Goal: Information Seeking & Learning: Learn about a topic

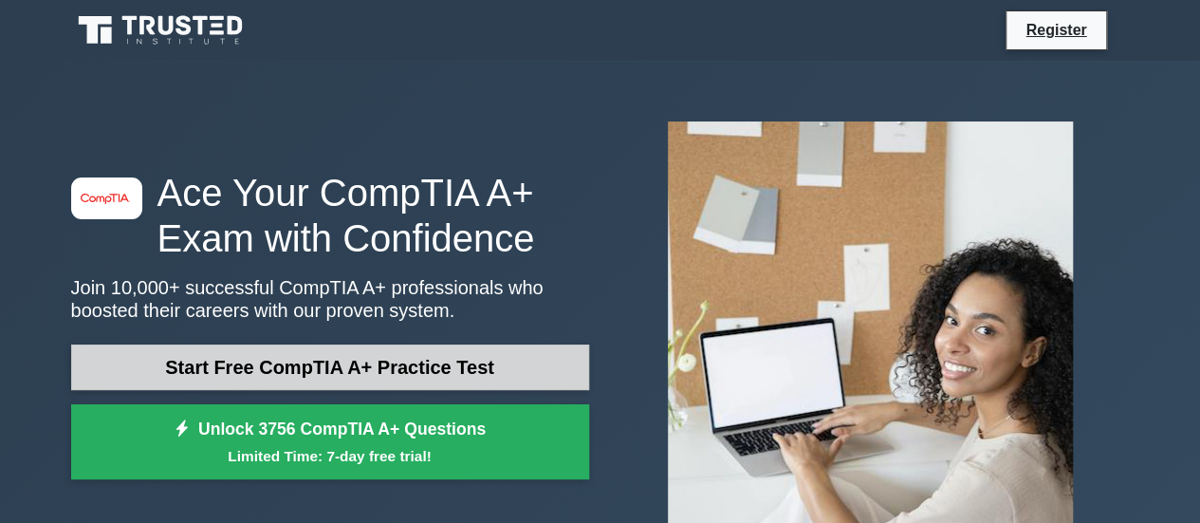
click at [386, 348] on link "Start Free CompTIA A+ Practice Test" at bounding box center [330, 367] width 518 height 46
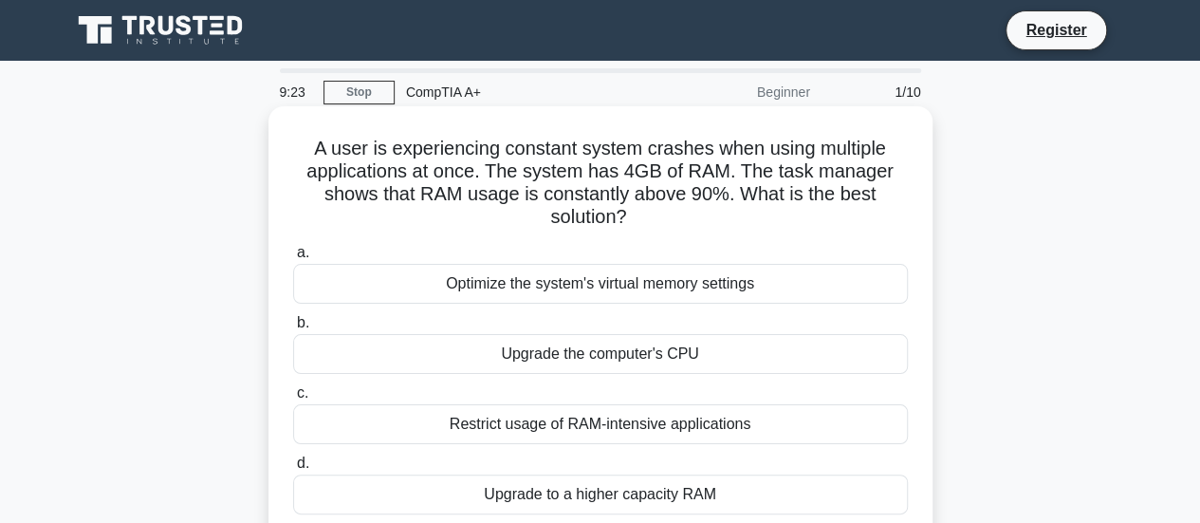
click at [604, 501] on div "Upgrade to a higher capacity RAM" at bounding box center [600, 494] width 615 height 40
click at [293, 470] on input "d. Upgrade to a higher capacity RAM" at bounding box center [293, 463] width 0 height 12
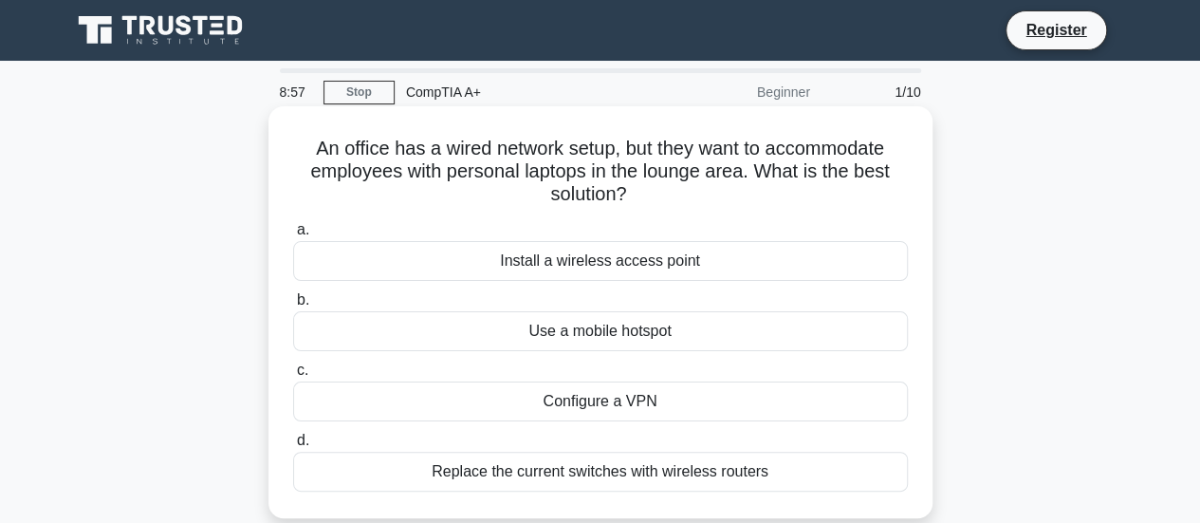
click at [558, 257] on div "Install a wireless access point" at bounding box center [600, 261] width 615 height 40
click at [293, 236] on input "a. Install a wireless access point" at bounding box center [293, 230] width 0 height 12
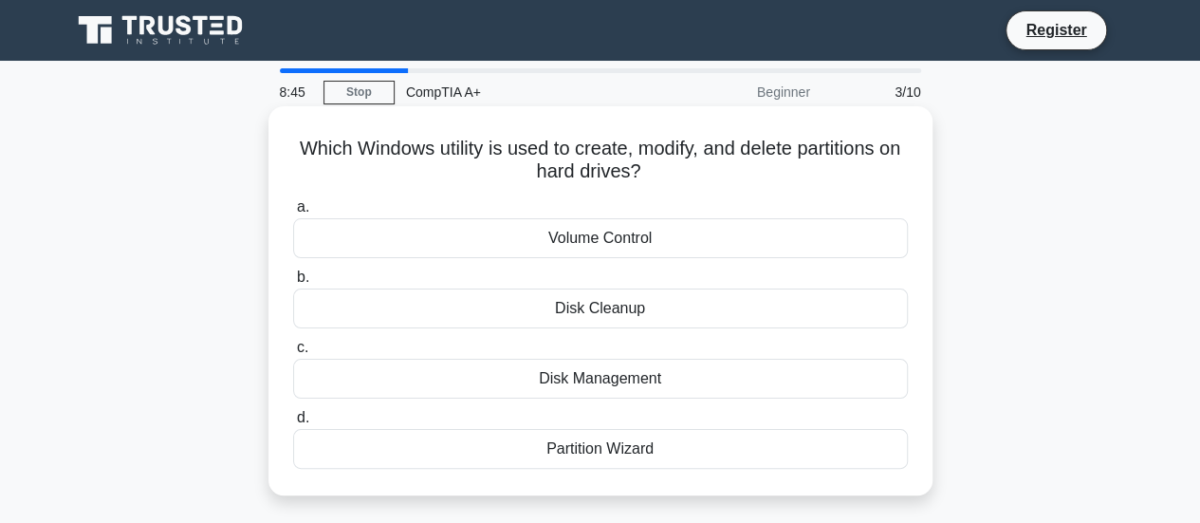
click at [611, 378] on div "Disk Management" at bounding box center [600, 379] width 615 height 40
click at [293, 354] on input "c. Disk Management" at bounding box center [293, 348] width 0 height 12
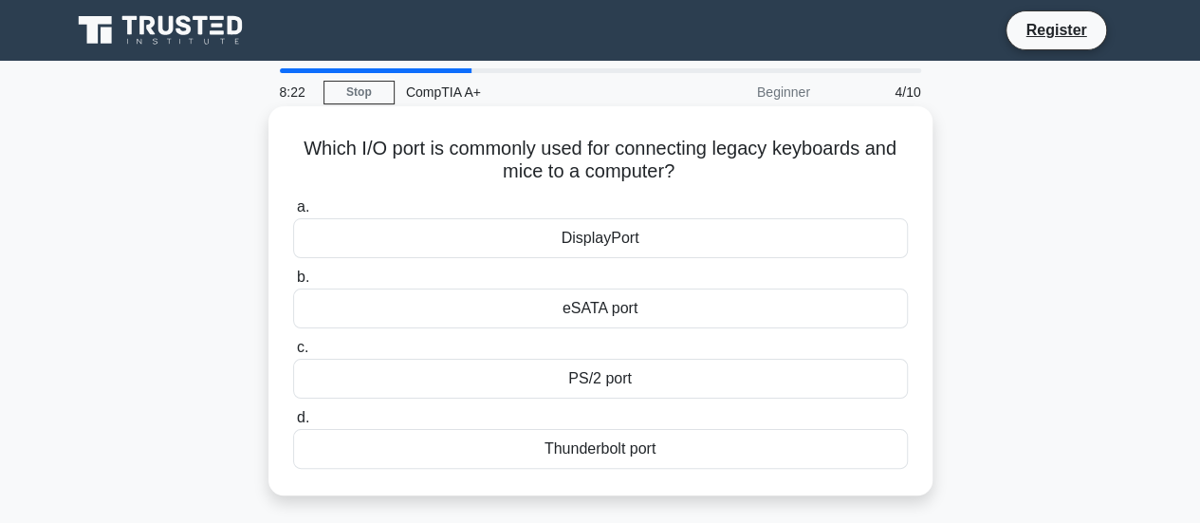
click at [613, 308] on div "eSATA port" at bounding box center [600, 308] width 615 height 40
click at [293, 284] on input "b. eSATA port" at bounding box center [293, 277] width 0 height 12
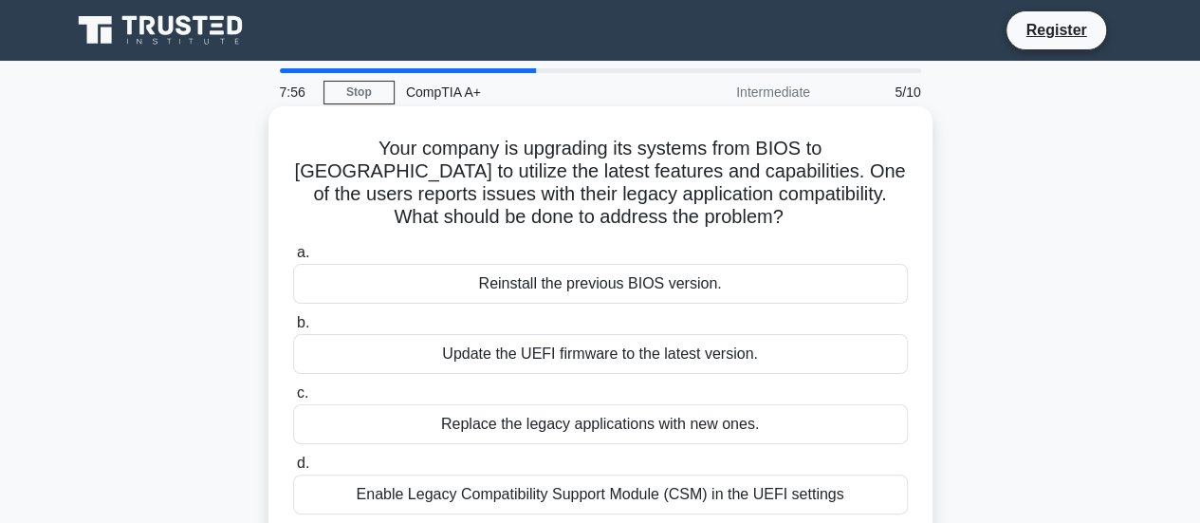
click at [601, 489] on div "Enable Legacy Compatibility Support Module (CSM) in the UEFI settings" at bounding box center [600, 494] width 615 height 40
click at [293, 470] on input "d. Enable Legacy Compatibility Support Module (CSM) in the UEFI settings" at bounding box center [293, 463] width 0 height 12
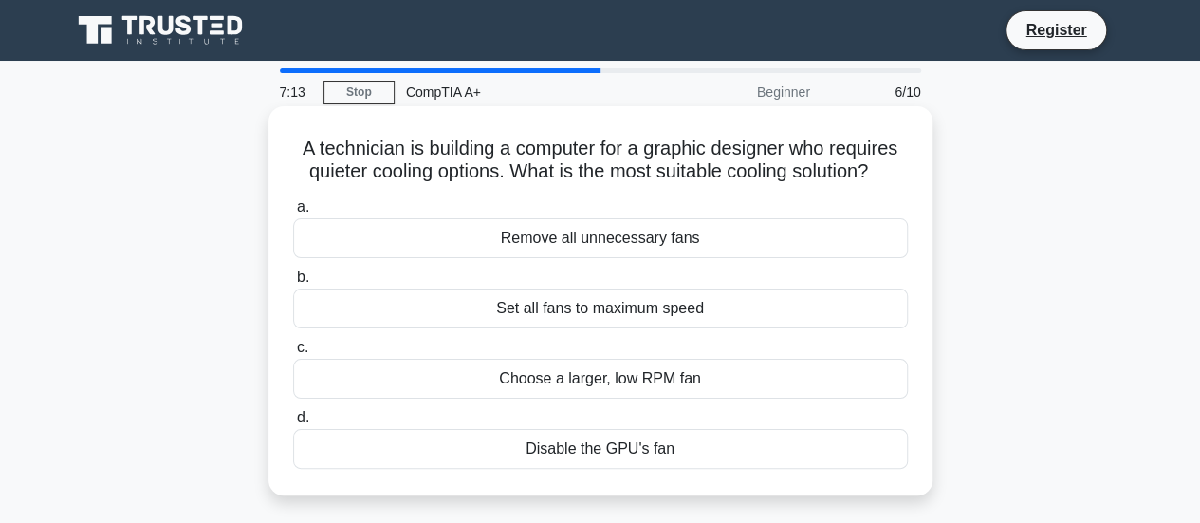
click at [617, 377] on div "Choose a larger, low RPM fan" at bounding box center [600, 379] width 615 height 40
click at [293, 354] on input "c. Choose a larger, low RPM fan" at bounding box center [293, 348] width 0 height 12
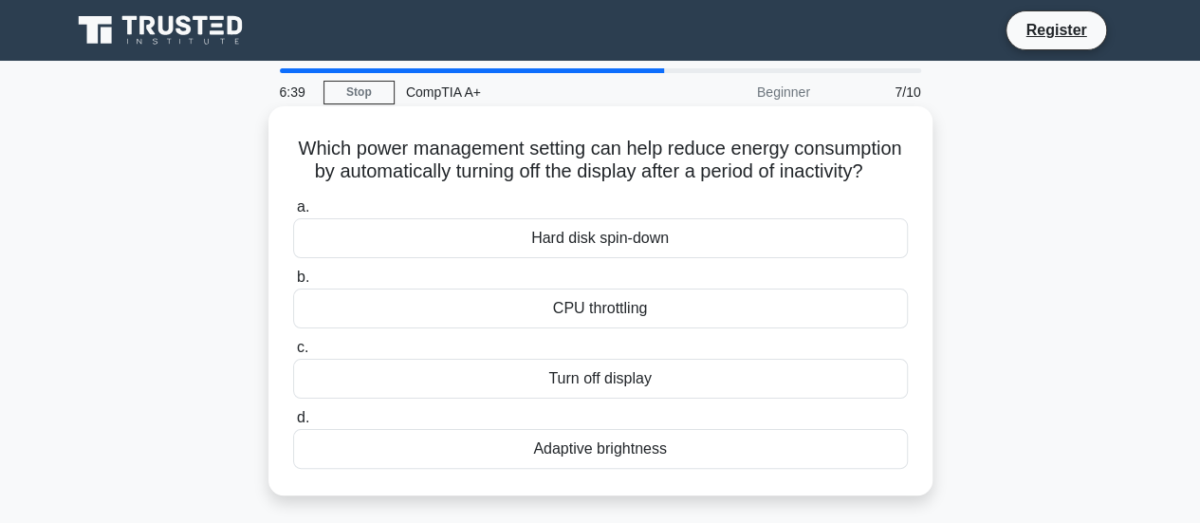
click at [618, 398] on div "Turn off display" at bounding box center [600, 379] width 615 height 40
click at [293, 354] on input "c. Turn off display" at bounding box center [293, 348] width 0 height 12
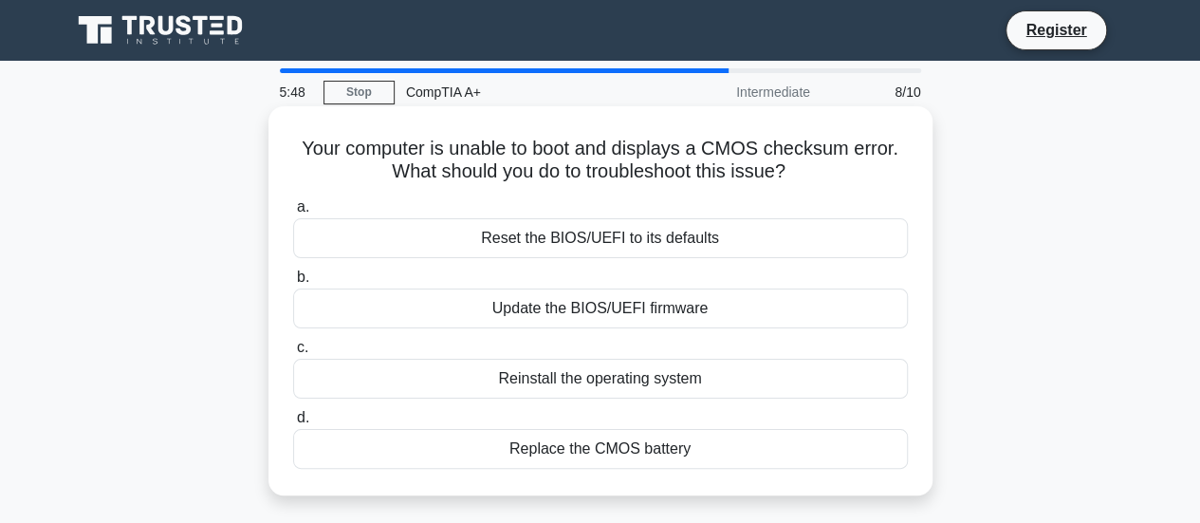
click at [657, 455] on div "Replace the CMOS battery" at bounding box center [600, 449] width 615 height 40
click at [293, 424] on input "d. Replace the CMOS battery" at bounding box center [293, 418] width 0 height 12
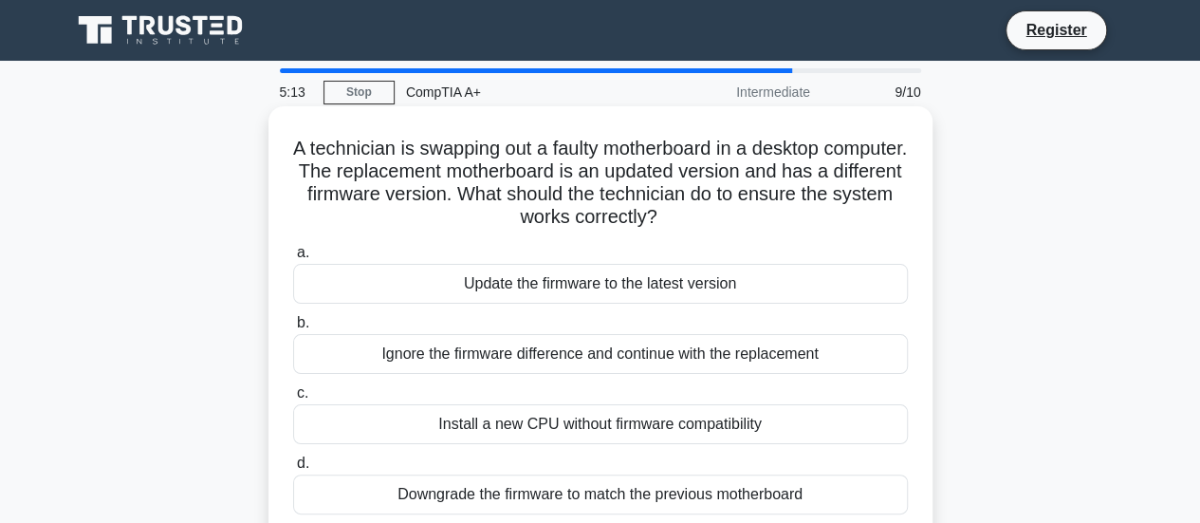
click at [586, 500] on div "Downgrade the firmware to match the previous motherboard" at bounding box center [600, 494] width 615 height 40
click at [293, 470] on input "d. Downgrade the firmware to match the previous motherboard" at bounding box center [293, 463] width 0 height 12
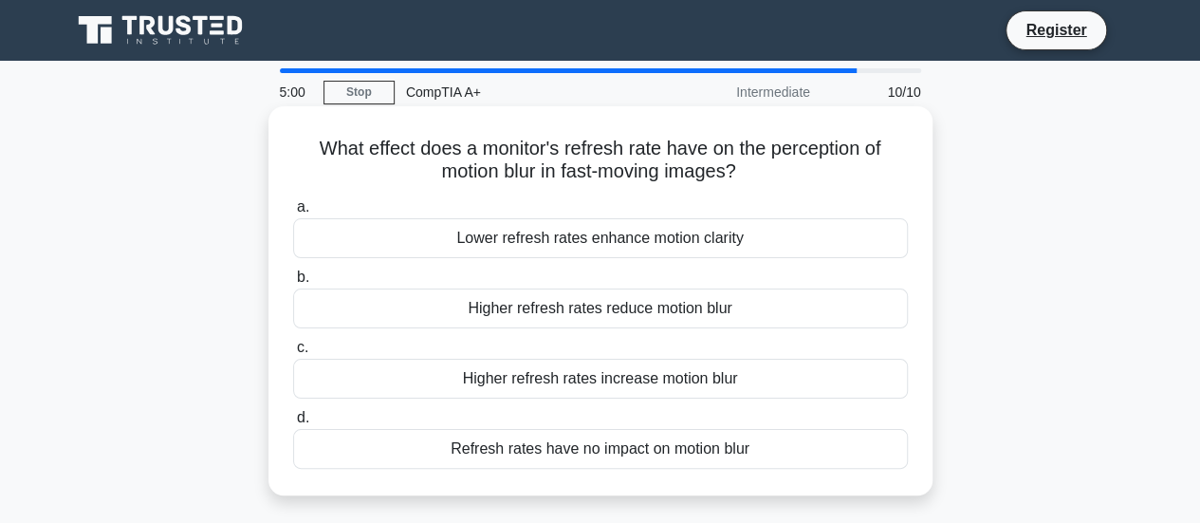
click at [639, 311] on div "Higher refresh rates reduce motion blur" at bounding box center [600, 308] width 615 height 40
click at [293, 284] on input "b. Higher refresh rates reduce motion blur" at bounding box center [293, 277] width 0 height 12
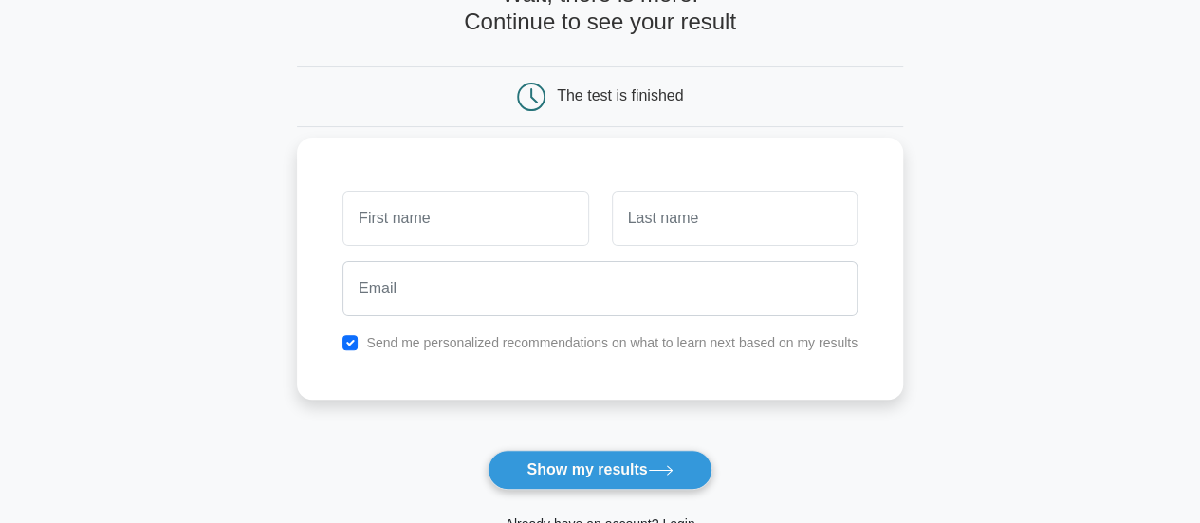
scroll to position [252, 0]
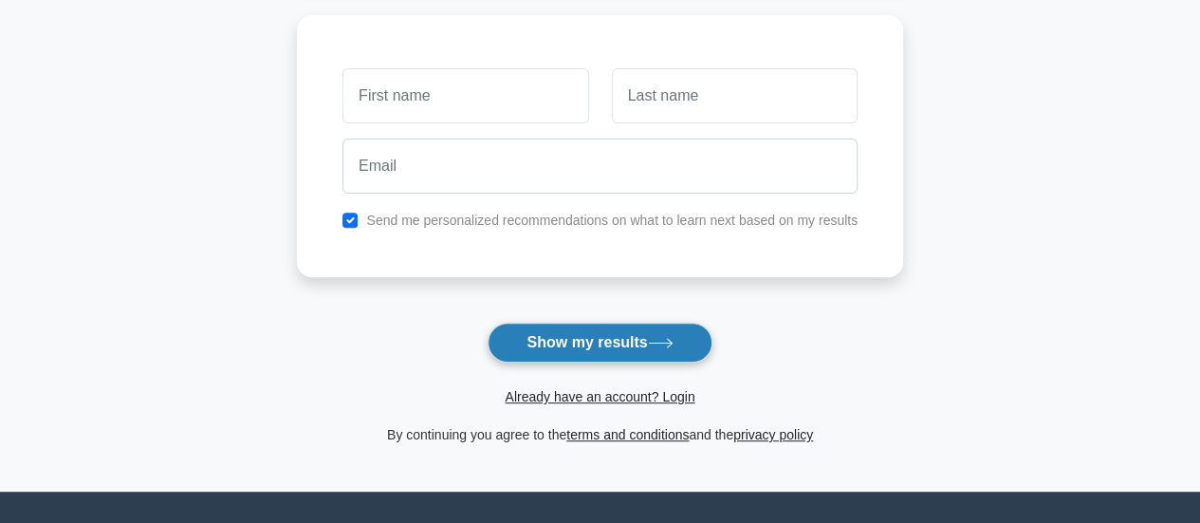
click at [558, 342] on button "Show my results" at bounding box center [600, 343] width 224 height 40
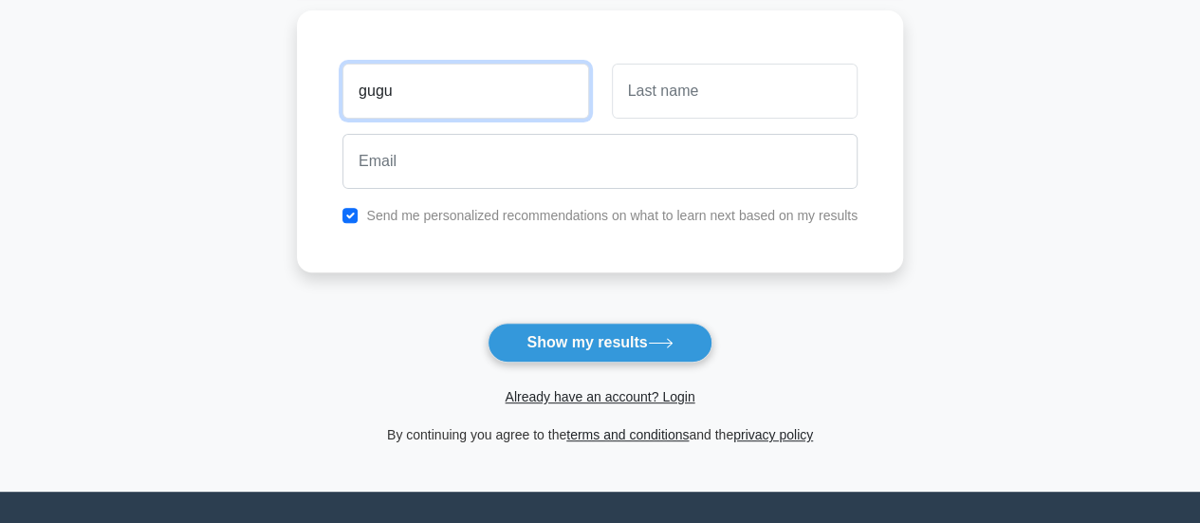
type input "gugu"
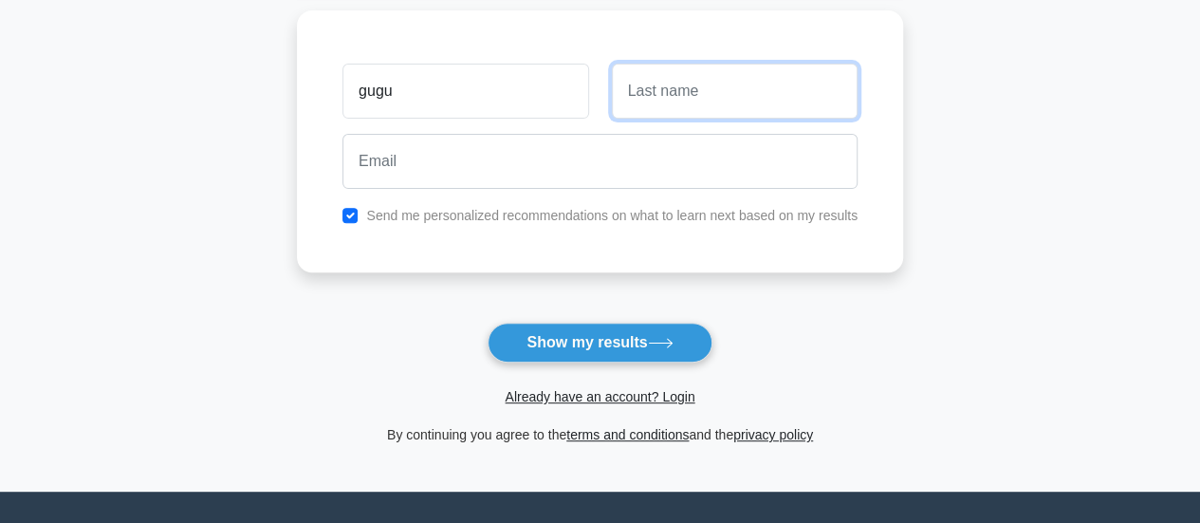
click at [683, 98] on input "text" at bounding box center [735, 91] width 246 height 55
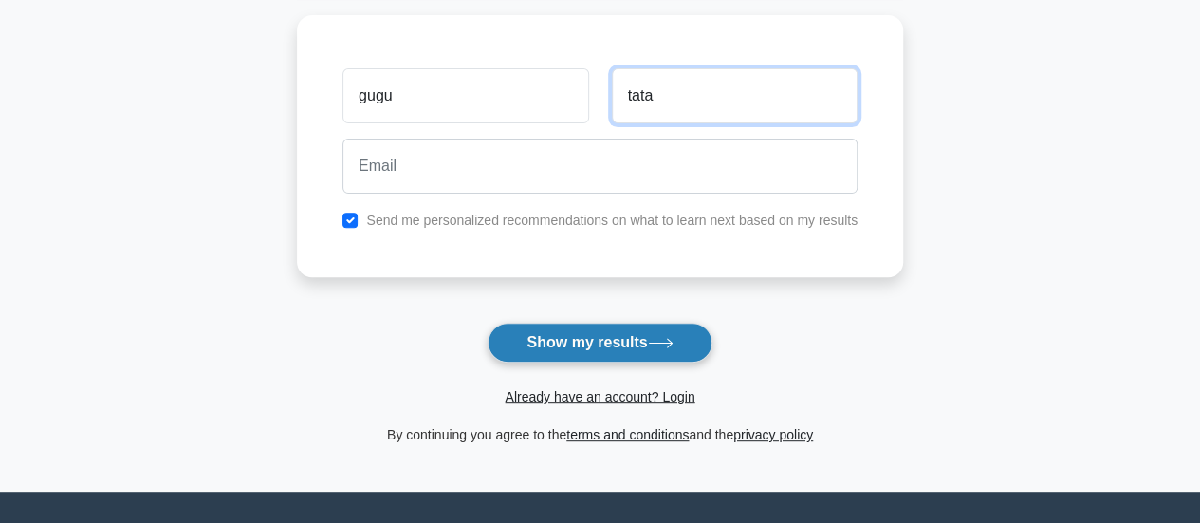
type input "tata"
click at [624, 351] on button "Show my results" at bounding box center [600, 343] width 224 height 40
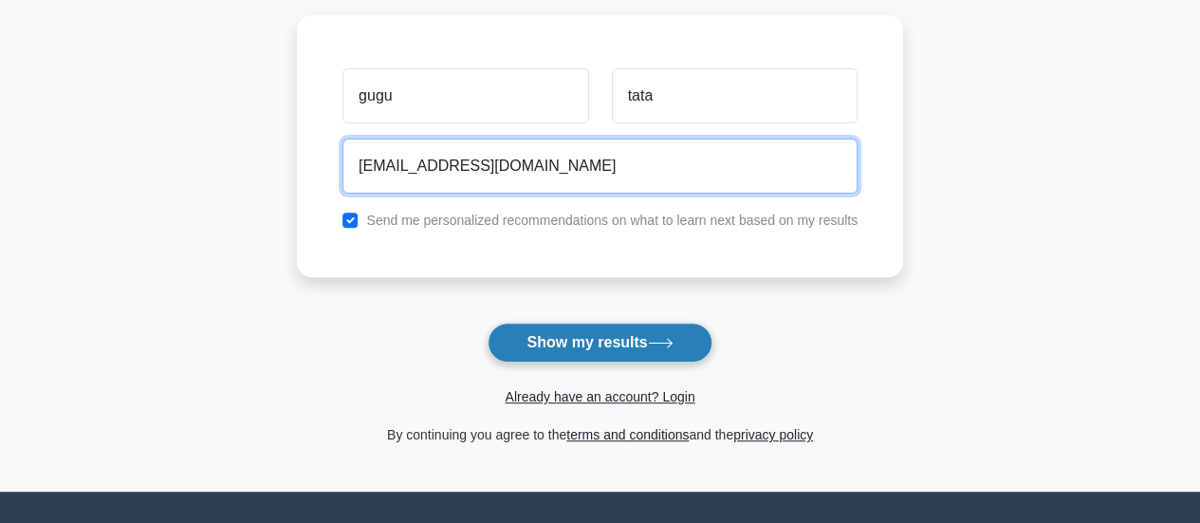
type input "mecagoenti@gmail.com"
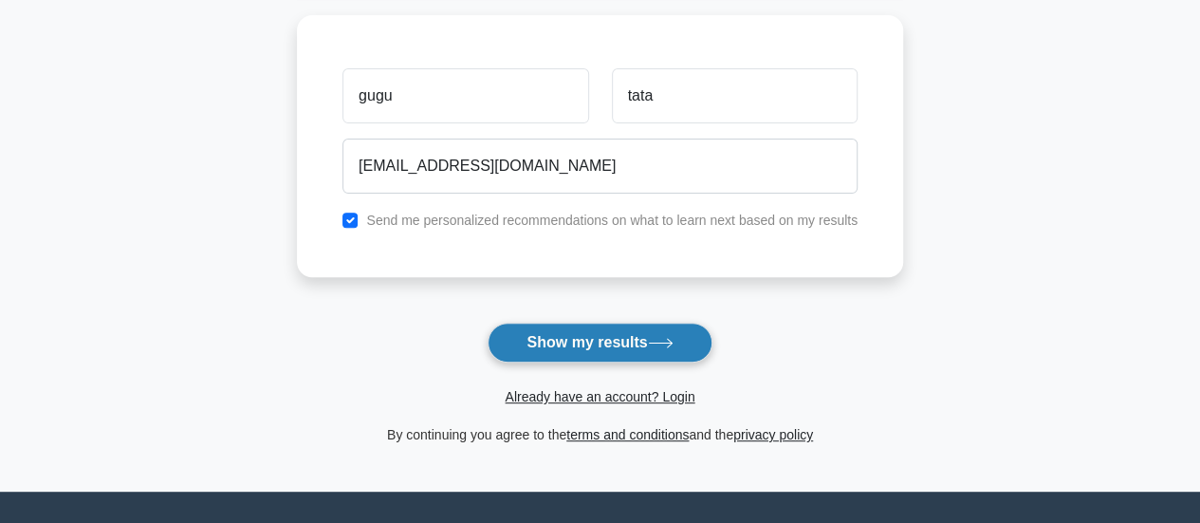
click at [570, 333] on button "Show my results" at bounding box center [600, 343] width 224 height 40
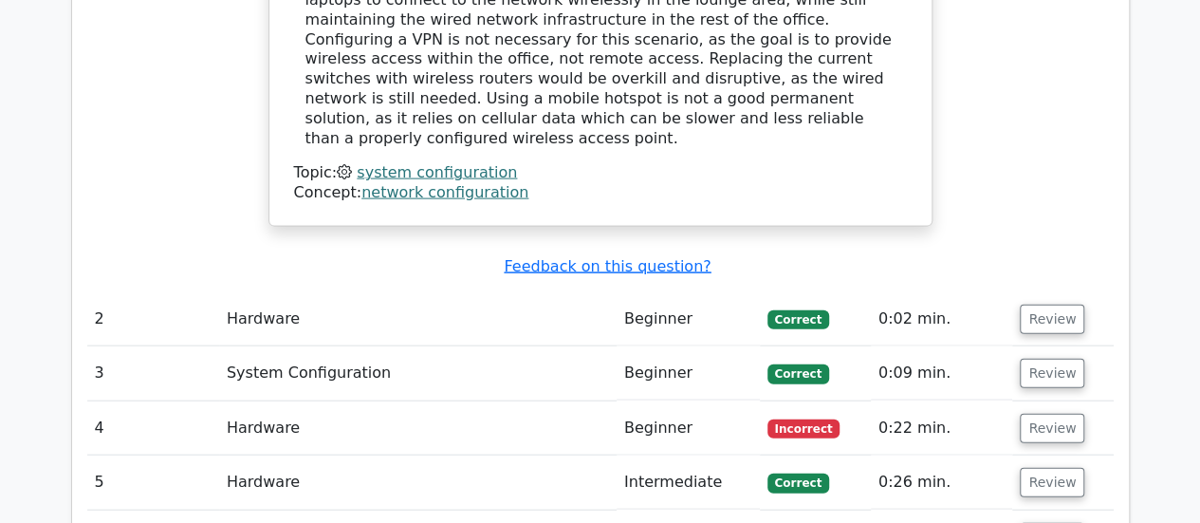
scroll to position [2024, 0]
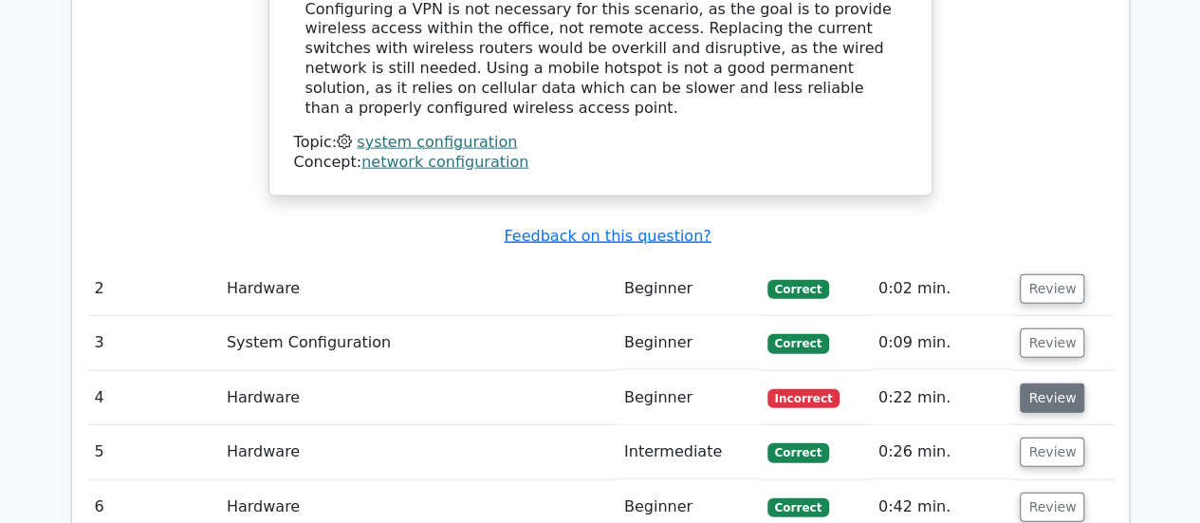
click at [1028, 383] on button "Review" at bounding box center [1052, 397] width 65 height 29
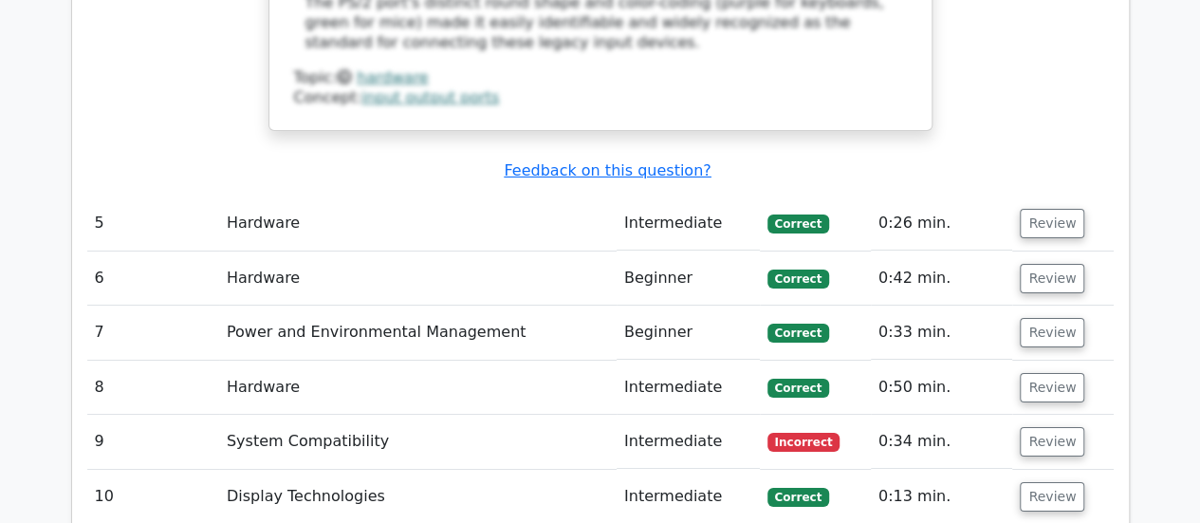
scroll to position [3288, 0]
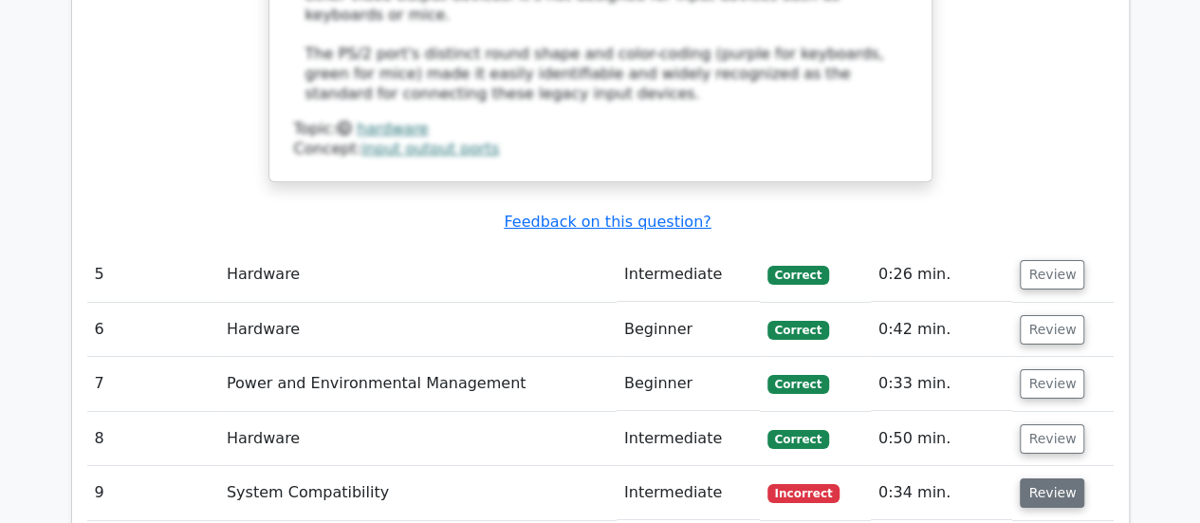
click at [1070, 478] on button "Review" at bounding box center [1052, 492] width 65 height 29
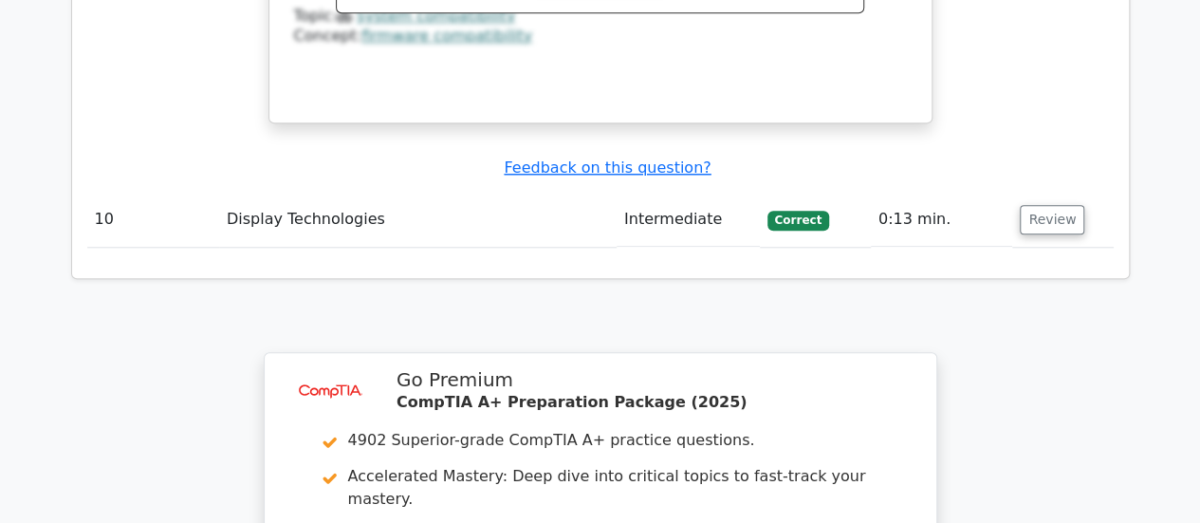
scroll to position [4301, 0]
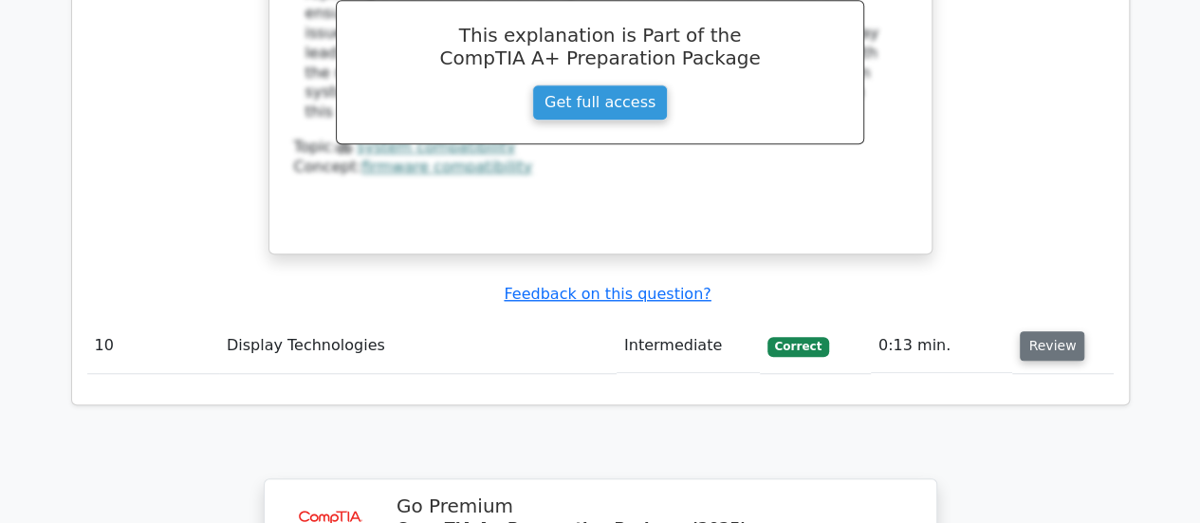
click at [1026, 331] on button "Review" at bounding box center [1052, 345] width 65 height 29
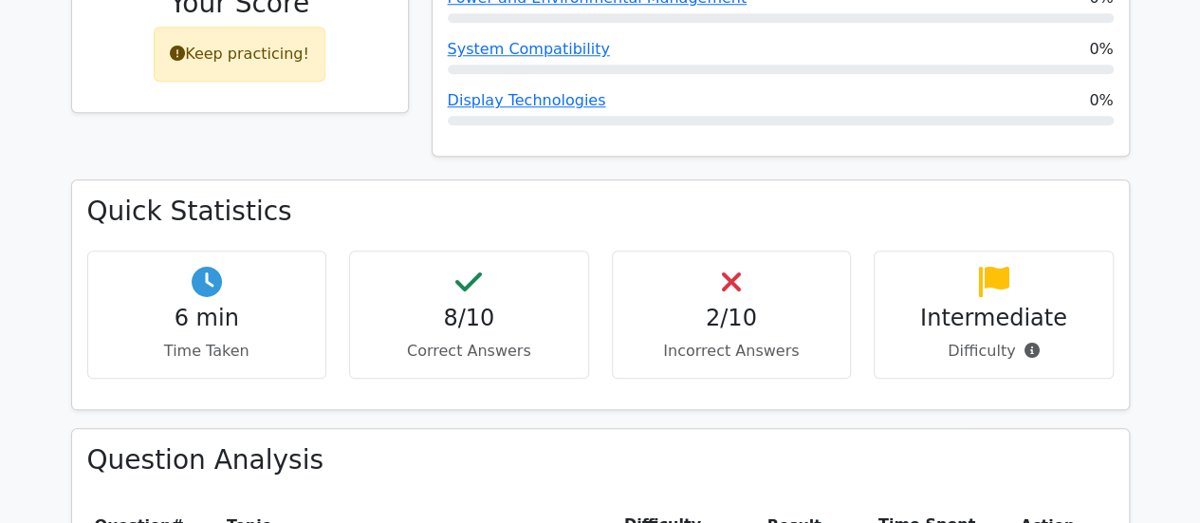
scroll to position [759, 0]
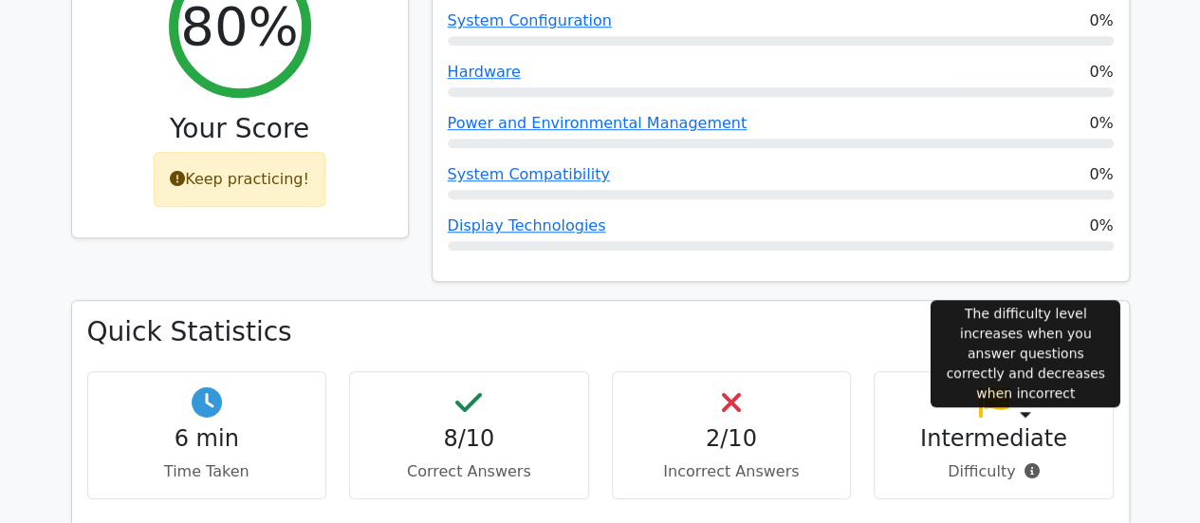
click at [1026, 463] on icon at bounding box center [1031, 470] width 15 height 15
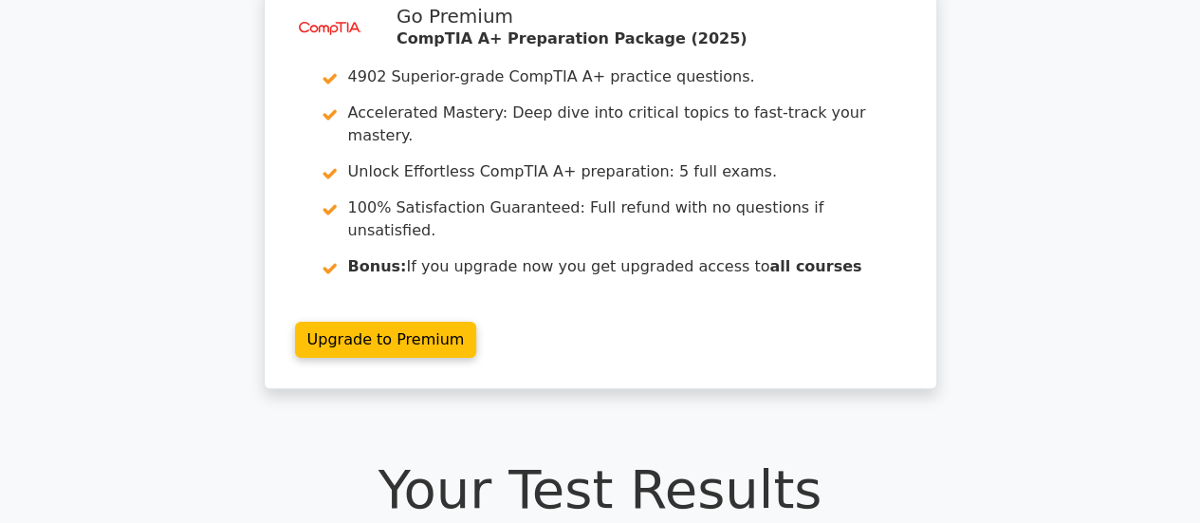
scroll to position [0, 0]
